Goal: Information Seeking & Learning: Learn about a topic

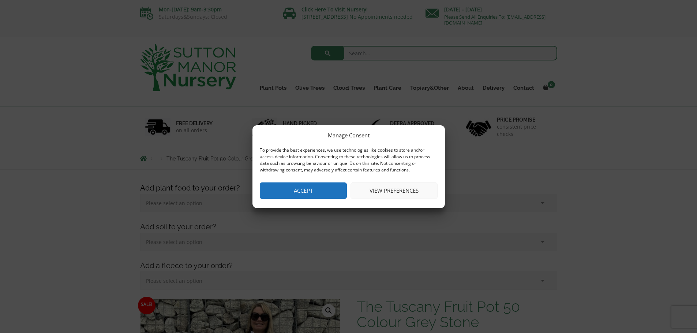
click at [271, 184] on button "Accept" at bounding box center [303, 190] width 87 height 16
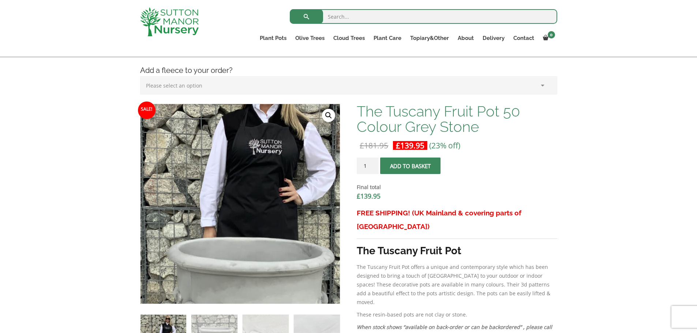
scroll to position [318, 0]
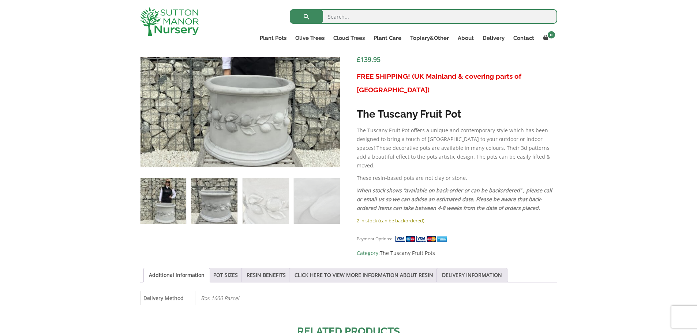
click at [220, 198] on img at bounding box center [214, 201] width 46 height 46
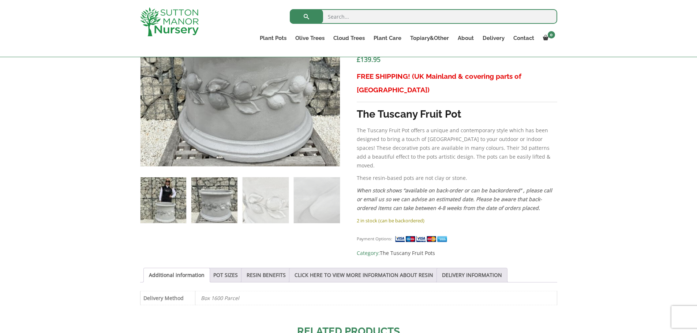
click at [179, 197] on img at bounding box center [163, 200] width 46 height 46
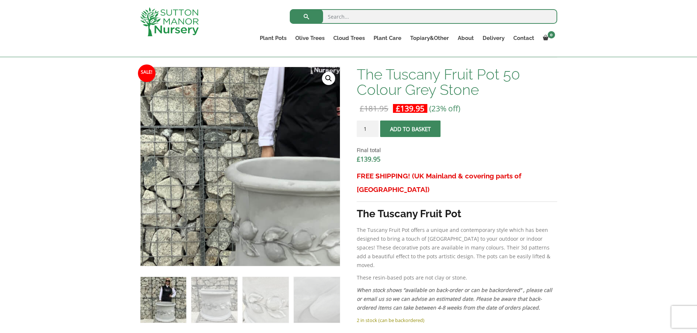
scroll to position [274, 0]
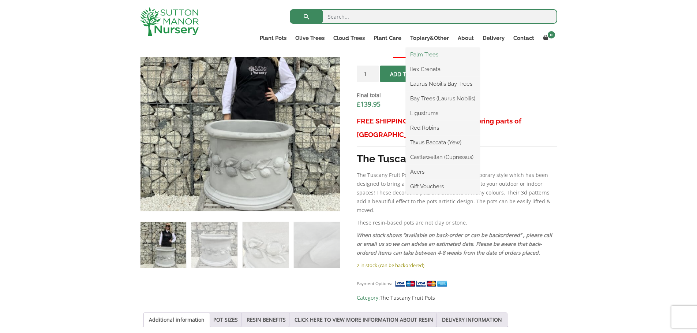
click at [430, 54] on link "Palm Trees" at bounding box center [443, 54] width 74 height 11
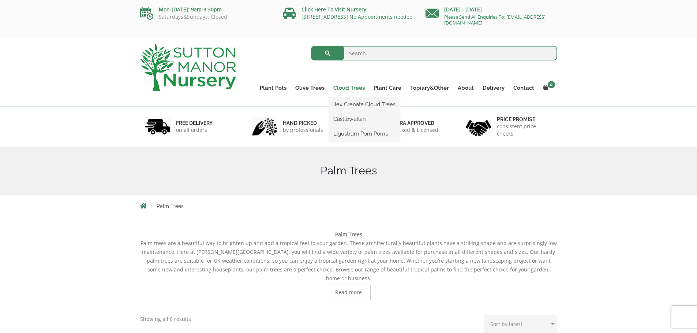
click at [351, 89] on link "Cloud Trees" at bounding box center [349, 88] width 40 height 10
click at [351, 103] on link "Ilex Crenata Cloud Trees" at bounding box center [364, 104] width 71 height 11
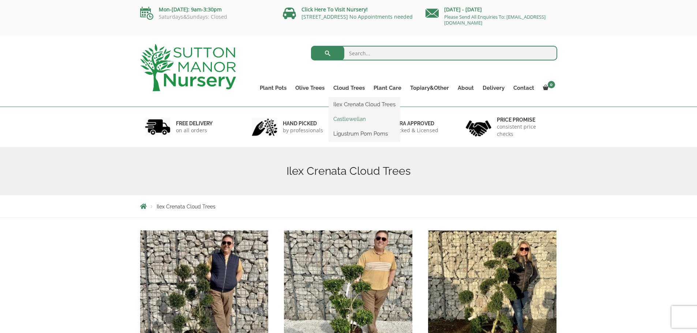
click at [350, 119] on link "Castlewellan" at bounding box center [364, 118] width 71 height 11
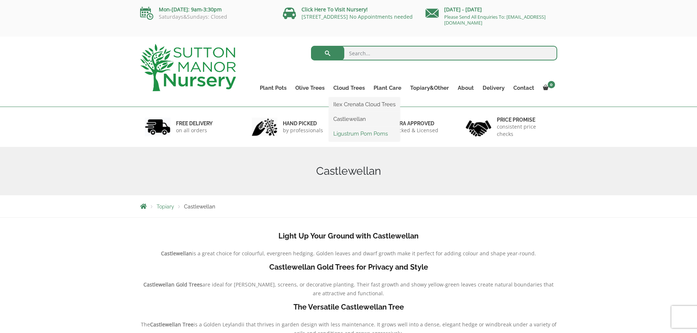
click at [353, 131] on link "Ligustrum Pom Poms" at bounding box center [364, 133] width 71 height 11
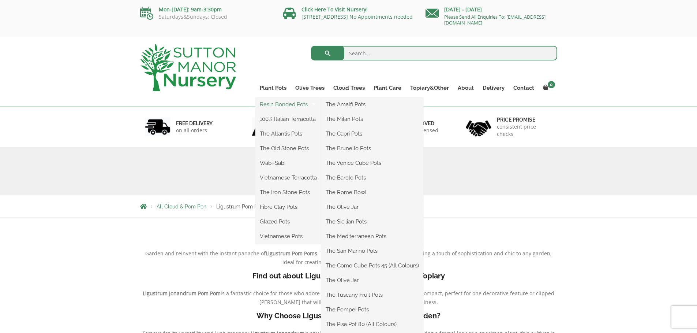
click at [279, 103] on link "Resin Bonded Pots" at bounding box center [288, 104] width 66 height 11
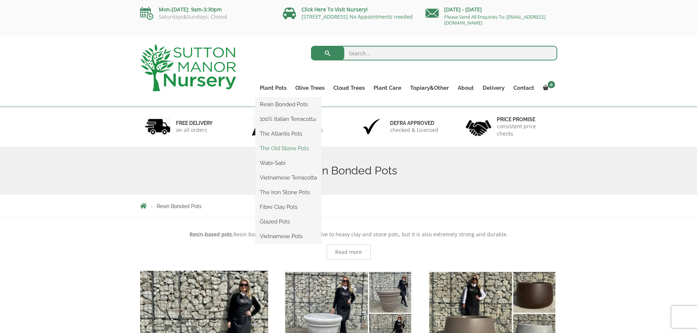
click at [283, 146] on link "The Old Stone Pots" at bounding box center [288, 148] width 66 height 11
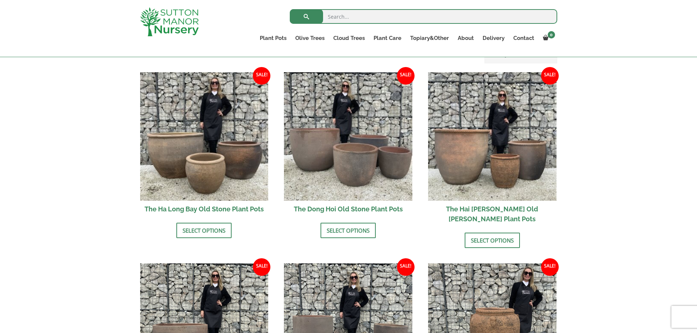
scroll to position [241, 0]
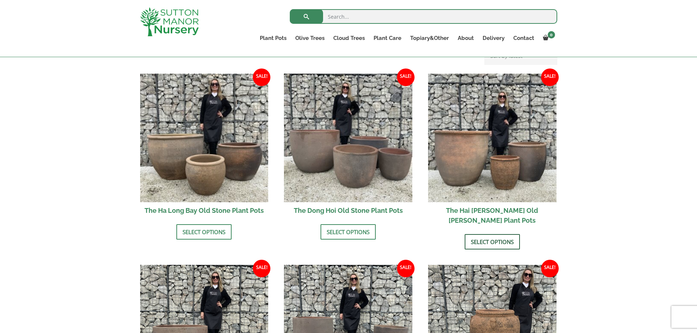
click at [480, 234] on link "Select options" at bounding box center [492, 241] width 55 height 15
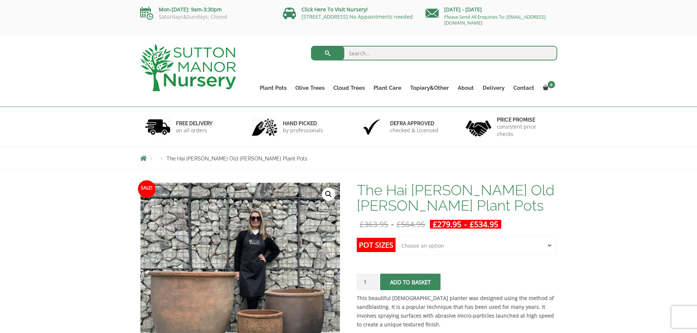
select select "Click here to buy the Largest pot In The Picture"
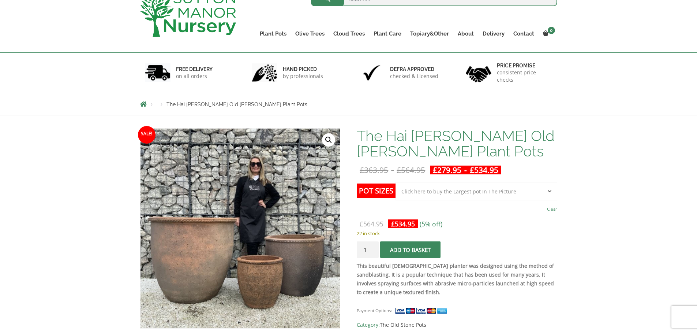
scroll to position [106, 0]
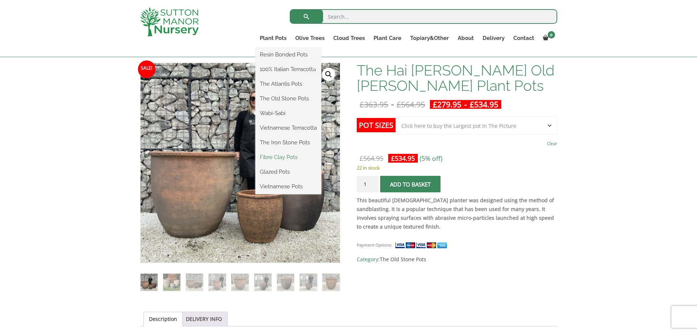
click at [285, 157] on link "Fibre Clay Pots" at bounding box center [288, 156] width 66 height 11
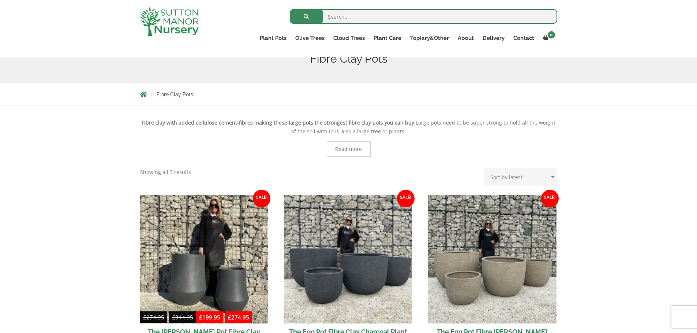
scroll to position [91, 0]
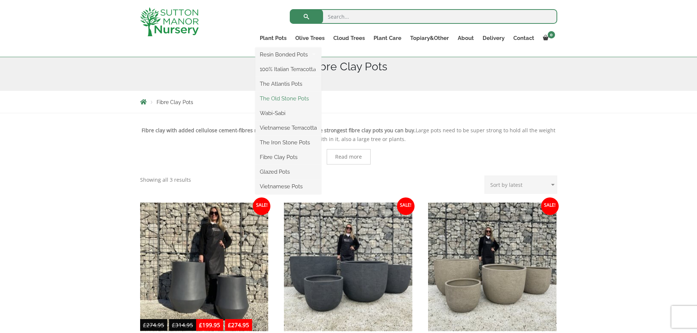
click at [279, 97] on link "The Old Stone Pots" at bounding box center [288, 98] width 66 height 11
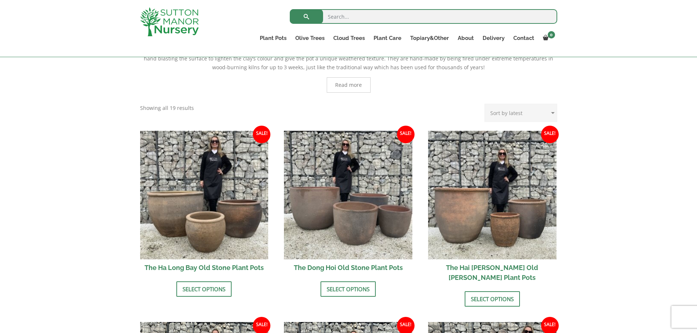
scroll to position [181, 0]
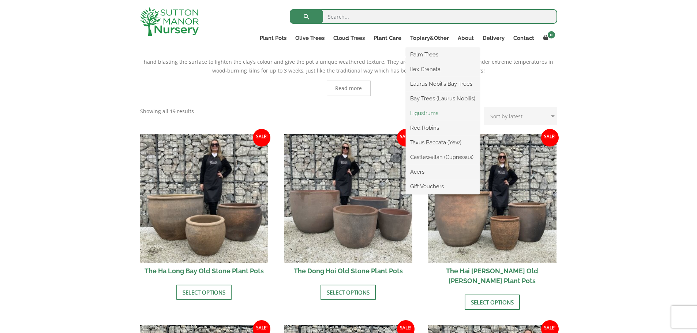
click at [424, 112] on link "Ligustrums" at bounding box center [443, 113] width 74 height 11
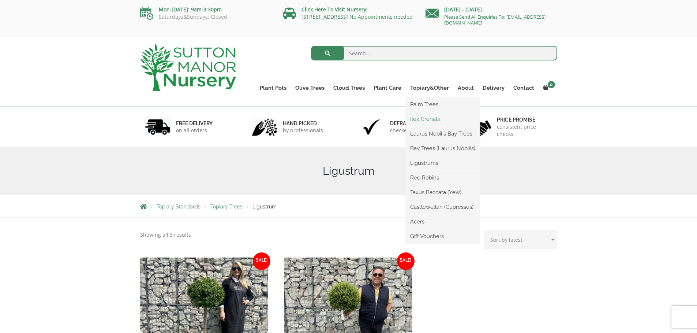
click at [427, 117] on link "Ilex Crenata" at bounding box center [443, 118] width 74 height 11
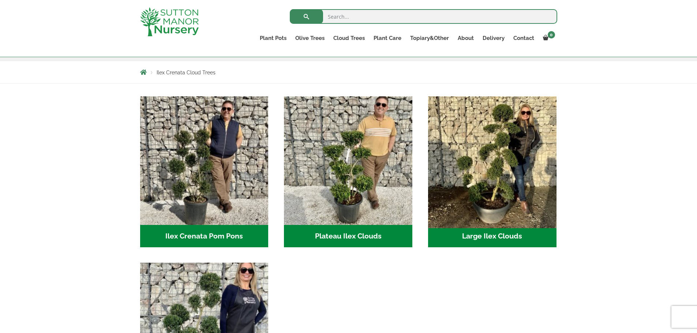
click at [490, 169] on img "Visit product category Large Ilex Clouds" at bounding box center [492, 160] width 135 height 135
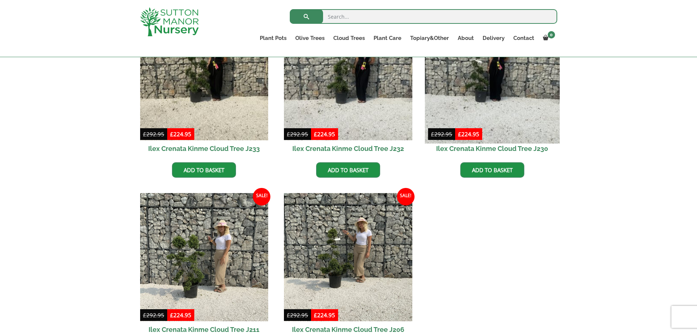
scroll to position [295, 0]
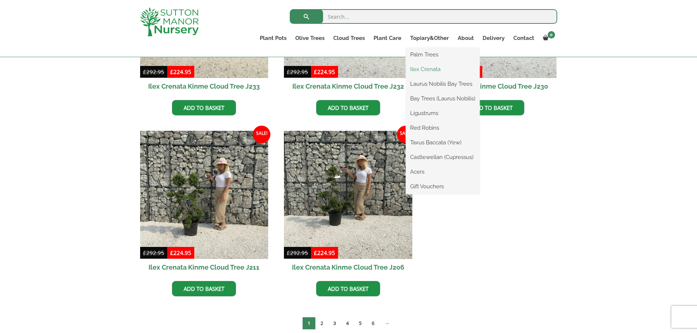
click at [429, 68] on link "Ilex Crenata" at bounding box center [443, 69] width 74 height 11
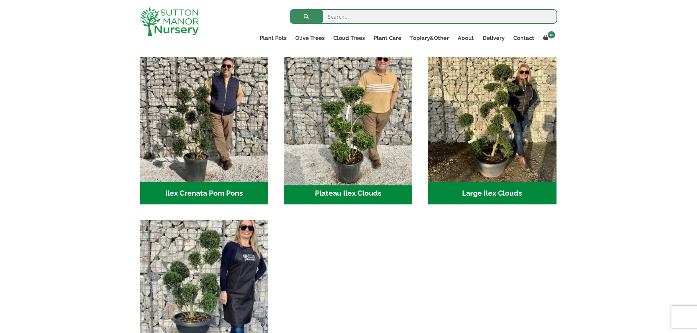
scroll to position [117, 0]
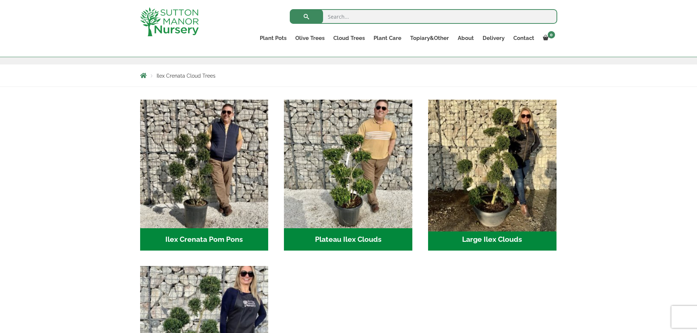
click at [516, 161] on img "Visit product category Large Ilex Clouds" at bounding box center [492, 163] width 135 height 135
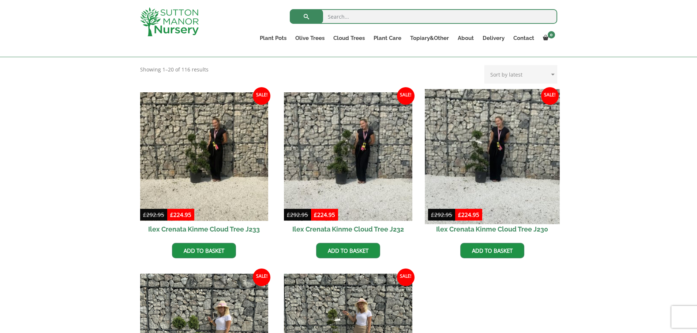
scroll to position [132, 0]
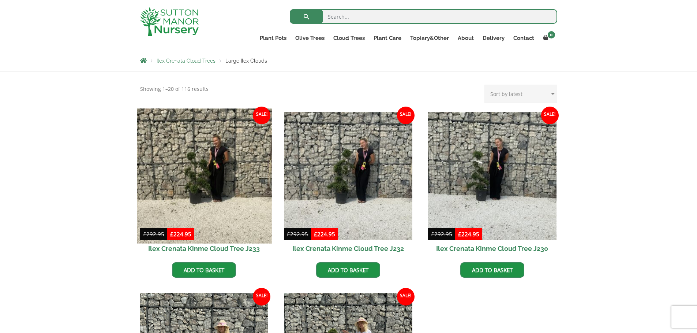
click at [216, 184] on img at bounding box center [204, 175] width 135 height 135
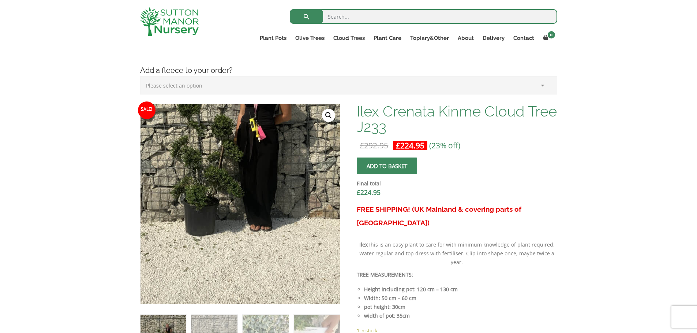
scroll to position [256, 0]
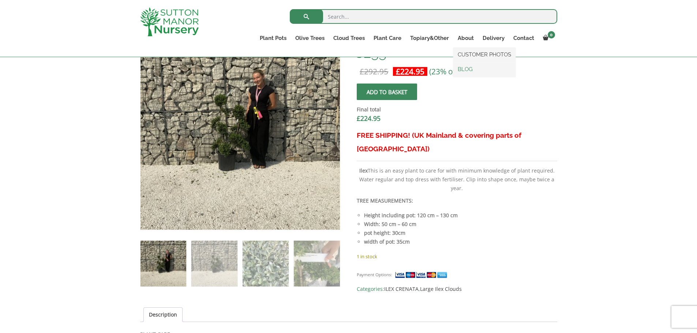
click at [469, 67] on link "BLOG" at bounding box center [484, 69] width 62 height 11
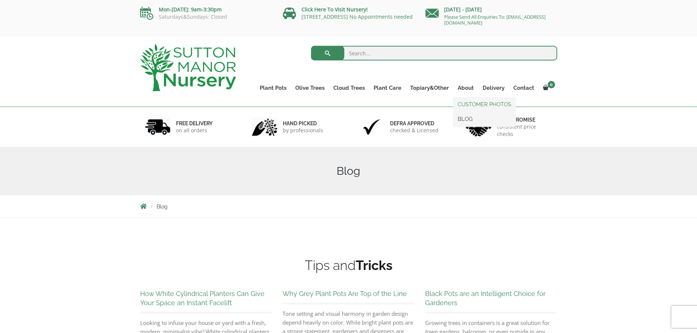
click at [470, 102] on link "CUSTOMER PHOTOS" at bounding box center [484, 104] width 62 height 11
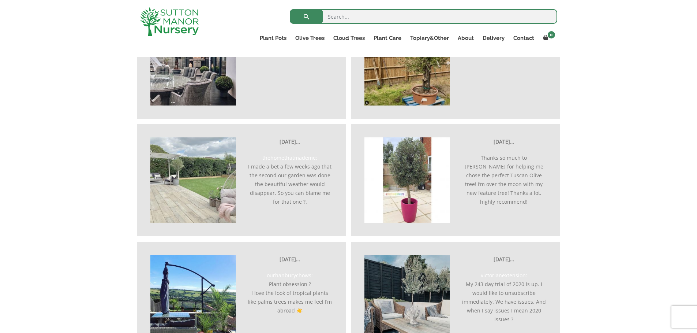
scroll to position [1726, 0]
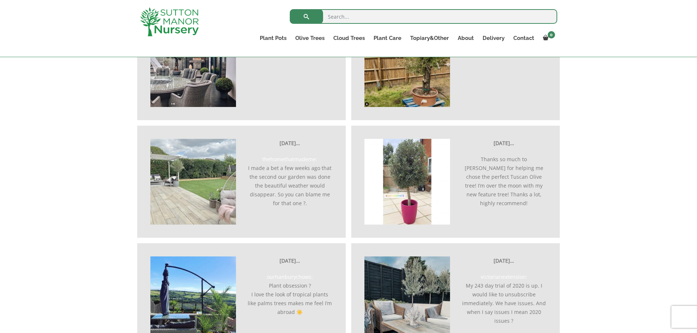
click at [191, 171] on img at bounding box center [193, 182] width 86 height 86
click at [185, 182] on img at bounding box center [193, 182] width 86 height 86
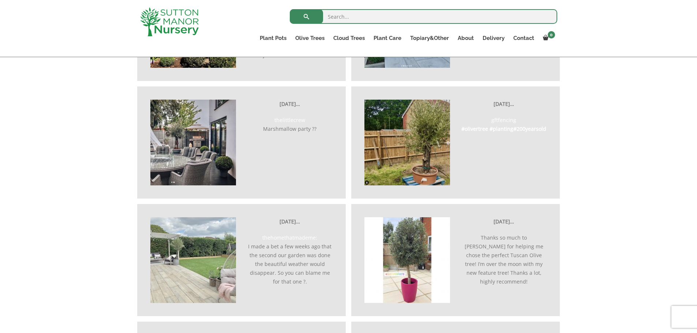
scroll to position [1702, 0]
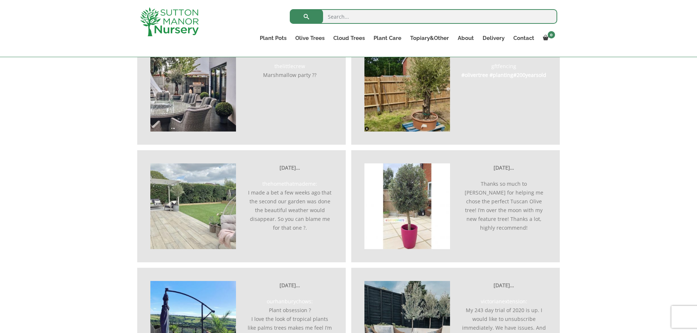
click at [287, 180] on link "thehomethatmademe:" at bounding box center [289, 183] width 55 height 7
